Goal: Information Seeking & Learning: Understand process/instructions

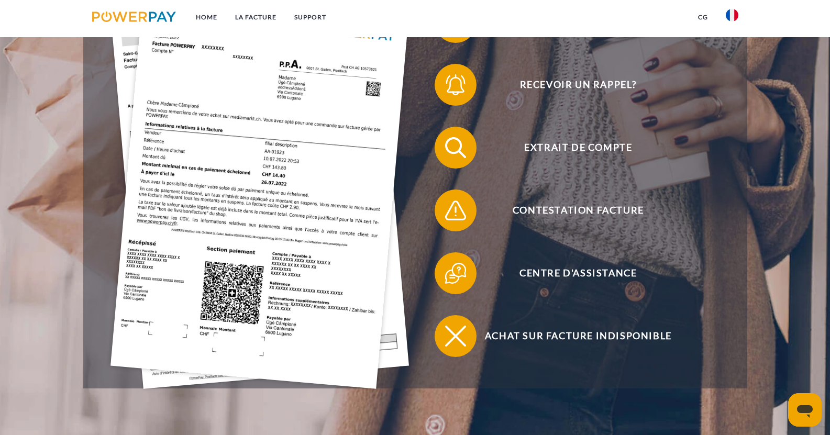
scroll to position [98, 0]
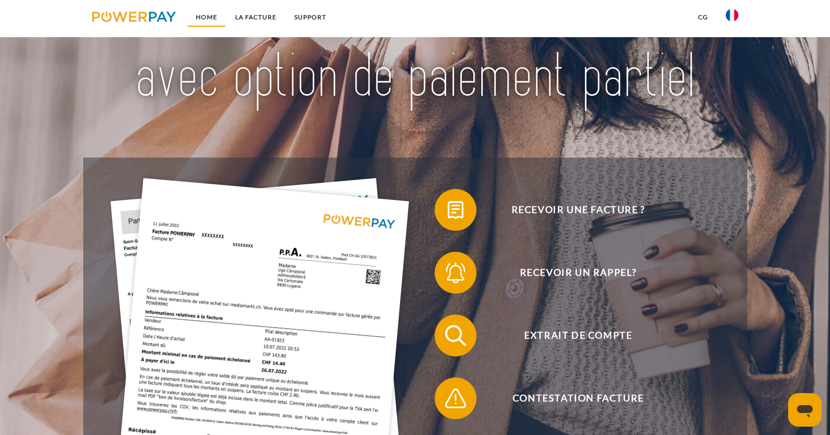
click at [208, 10] on link "Home" at bounding box center [206, 17] width 39 height 19
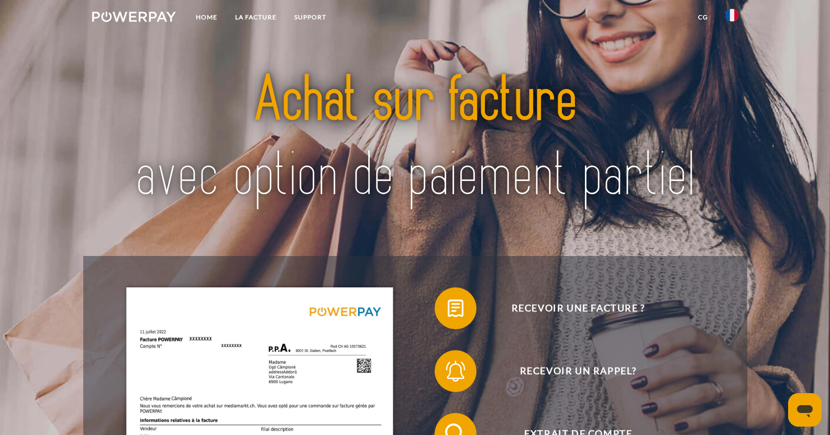
click at [158, 22] on link at bounding box center [134, 18] width 102 height 21
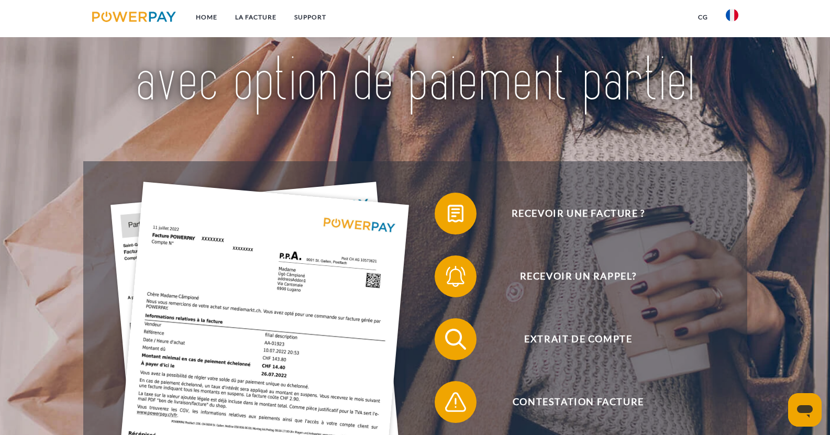
scroll to position [95, 0]
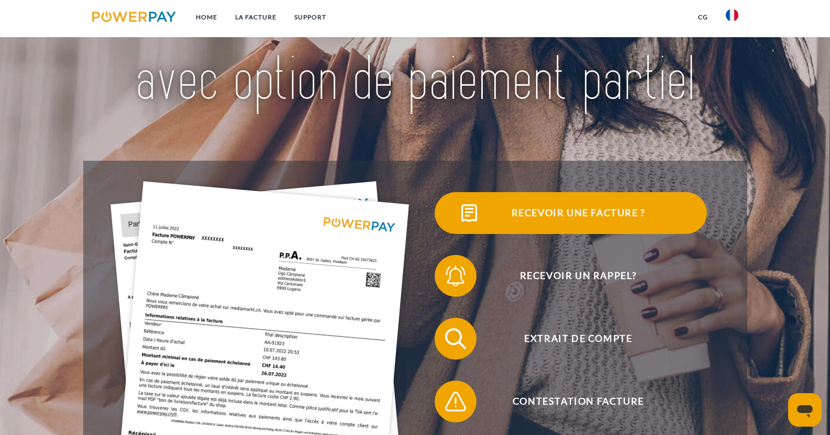
click at [466, 208] on img at bounding box center [469, 213] width 26 height 26
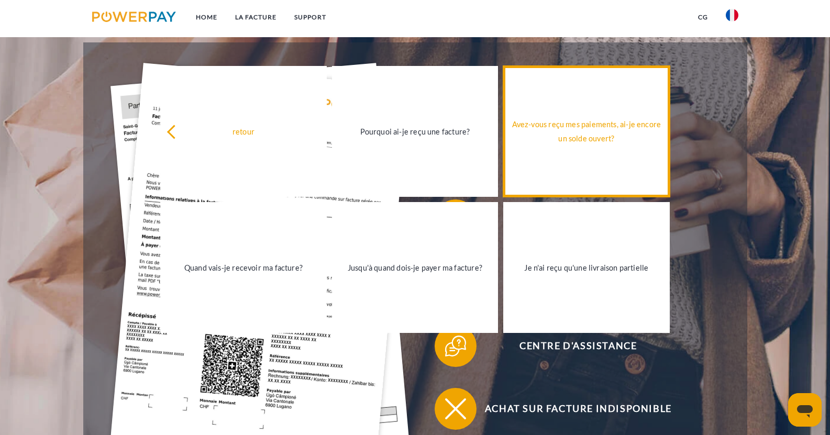
scroll to position [214, 0]
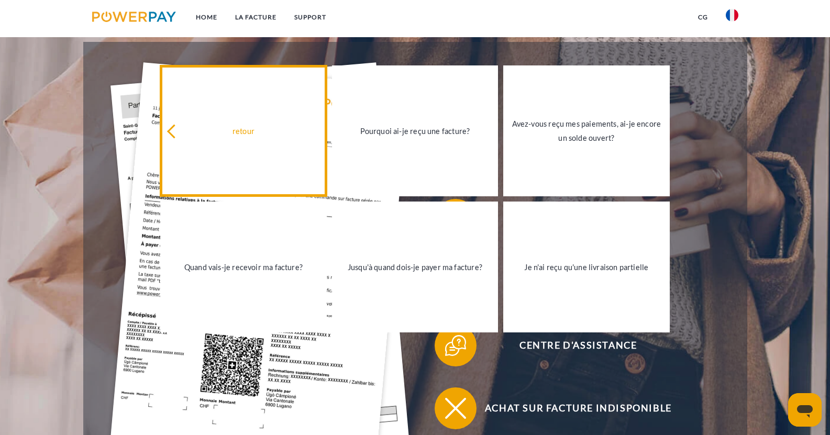
click at [231, 117] on link "retour" at bounding box center [243, 130] width 166 height 131
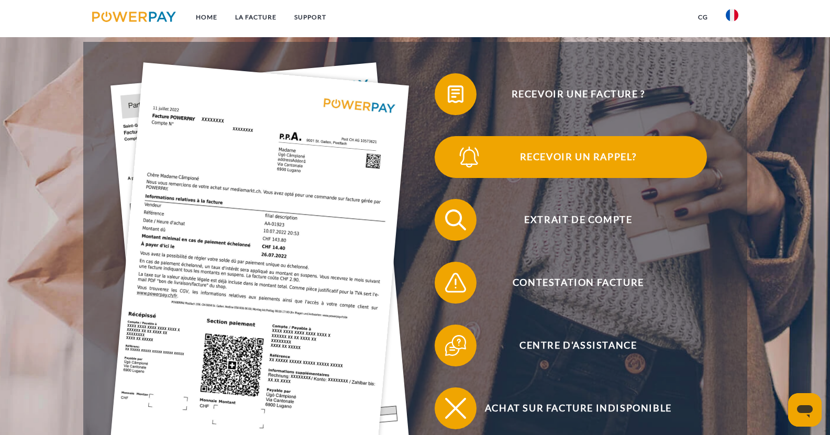
click at [532, 163] on span "Recevoir un rappel?" at bounding box center [578, 157] width 256 height 42
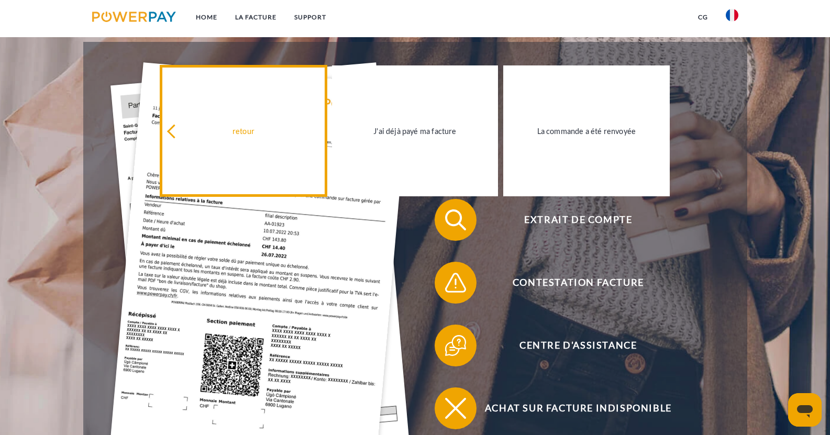
click at [228, 106] on link "retour" at bounding box center [243, 130] width 166 height 131
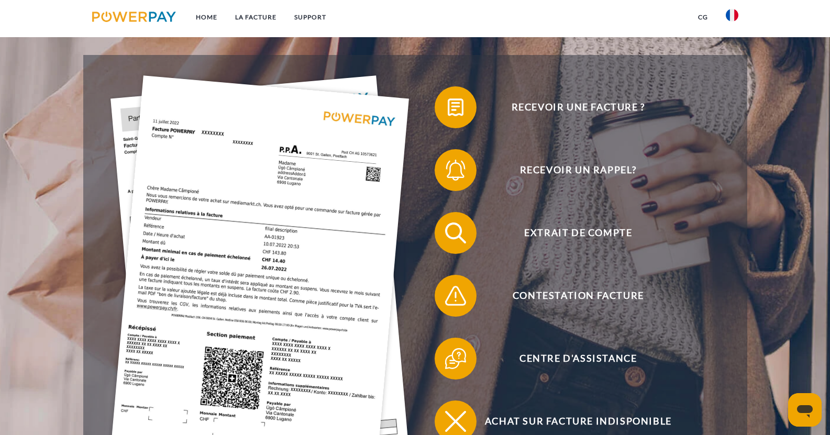
scroll to position [197, 0]
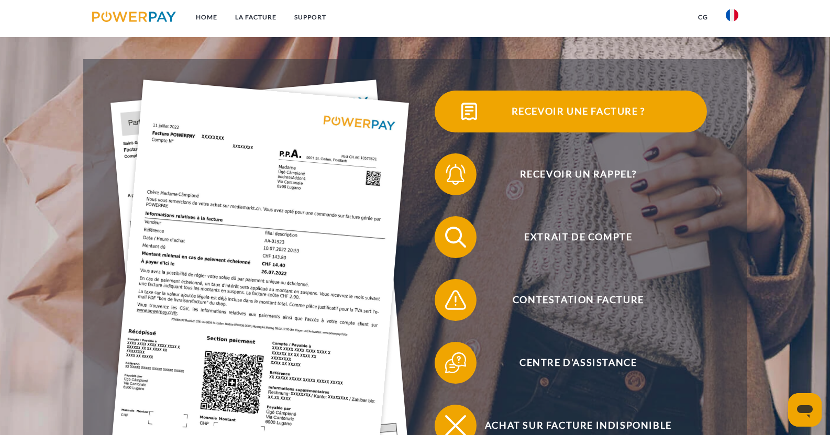
click at [584, 107] on span "Recevoir une facture ?" at bounding box center [578, 112] width 256 height 42
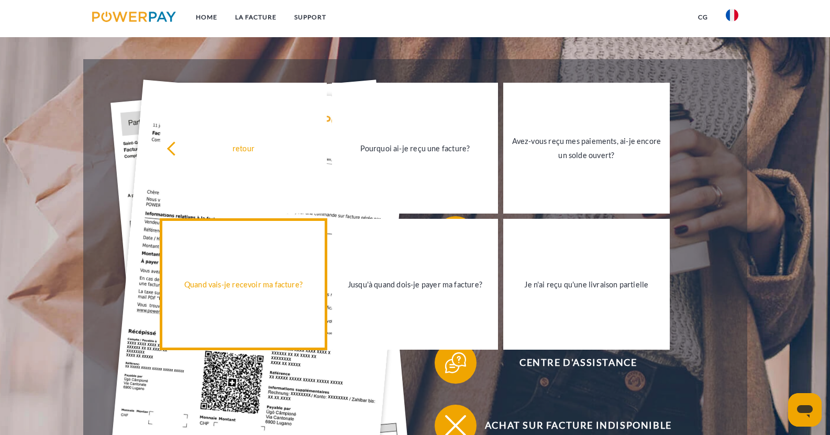
click at [276, 253] on link "Quand vais-je recevoir ma facture?" at bounding box center [243, 284] width 166 height 131
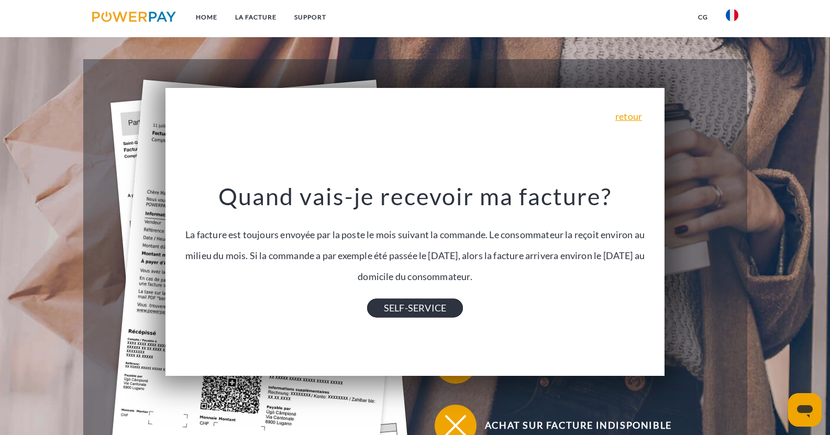
click at [410, 314] on link "SELF-SERVICE" at bounding box center [415, 307] width 96 height 19
